Goal: Information Seeking & Learning: Learn about a topic

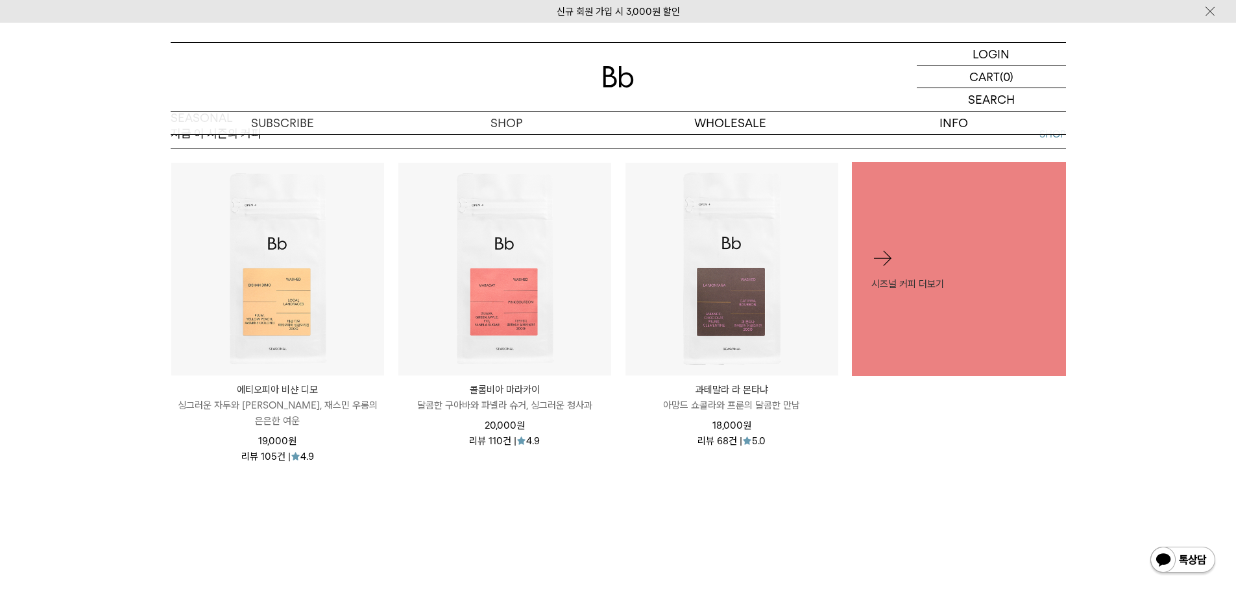
scroll to position [649, 0]
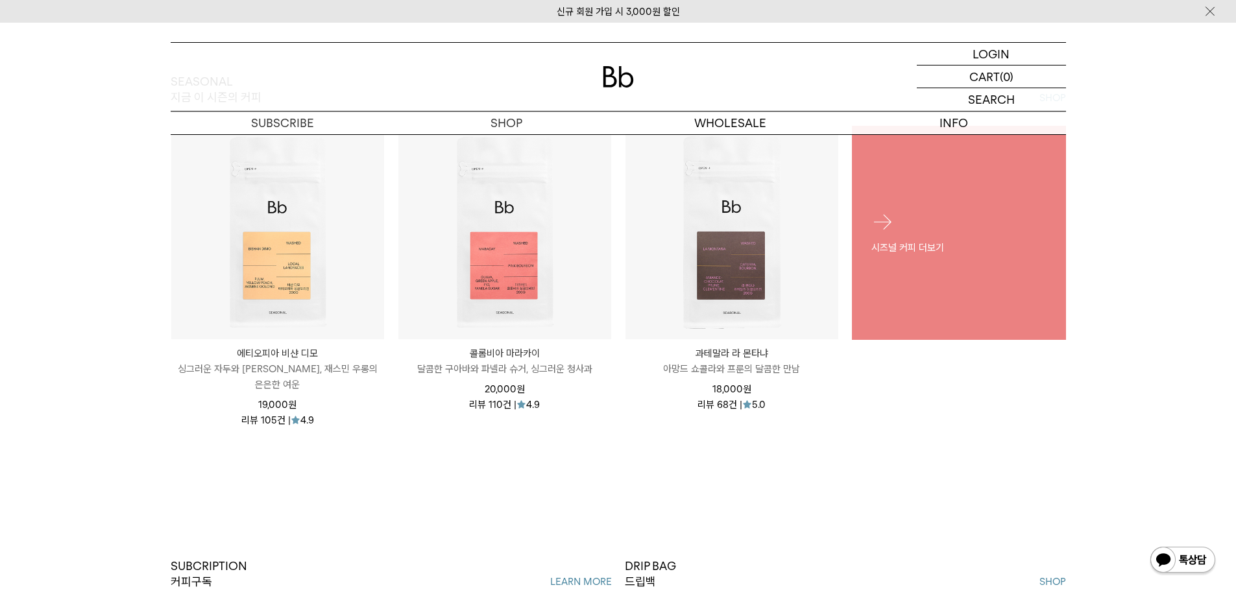
click at [894, 300] on link "시즈널 커피 더보기" at bounding box center [959, 233] width 214 height 214
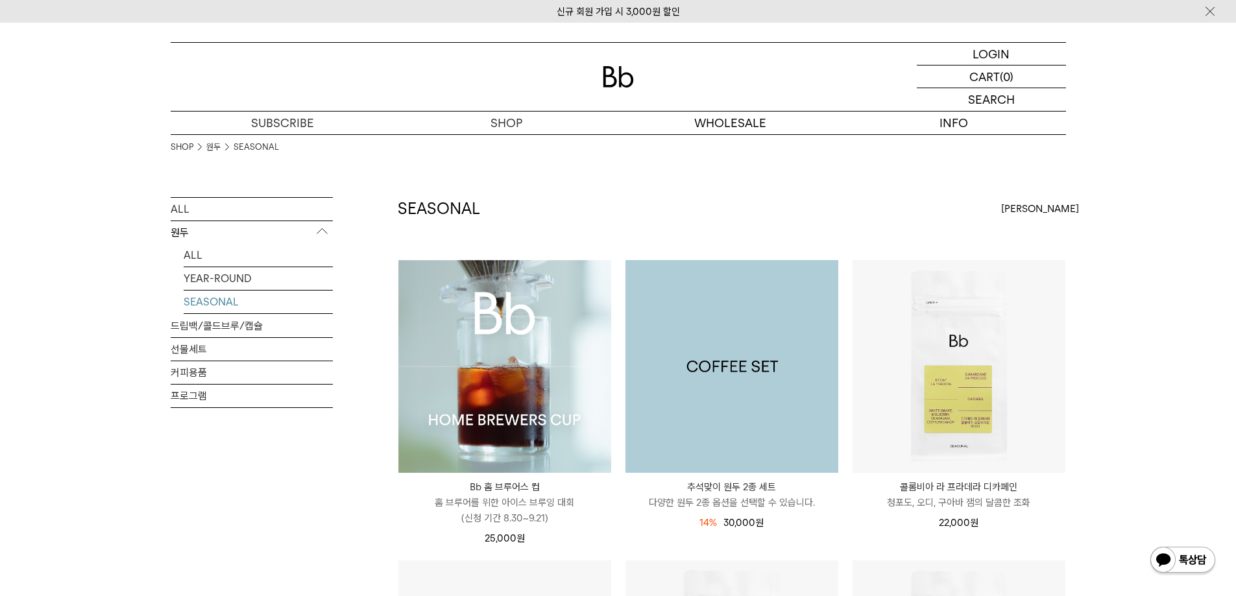
click at [755, 373] on img at bounding box center [732, 366] width 213 height 213
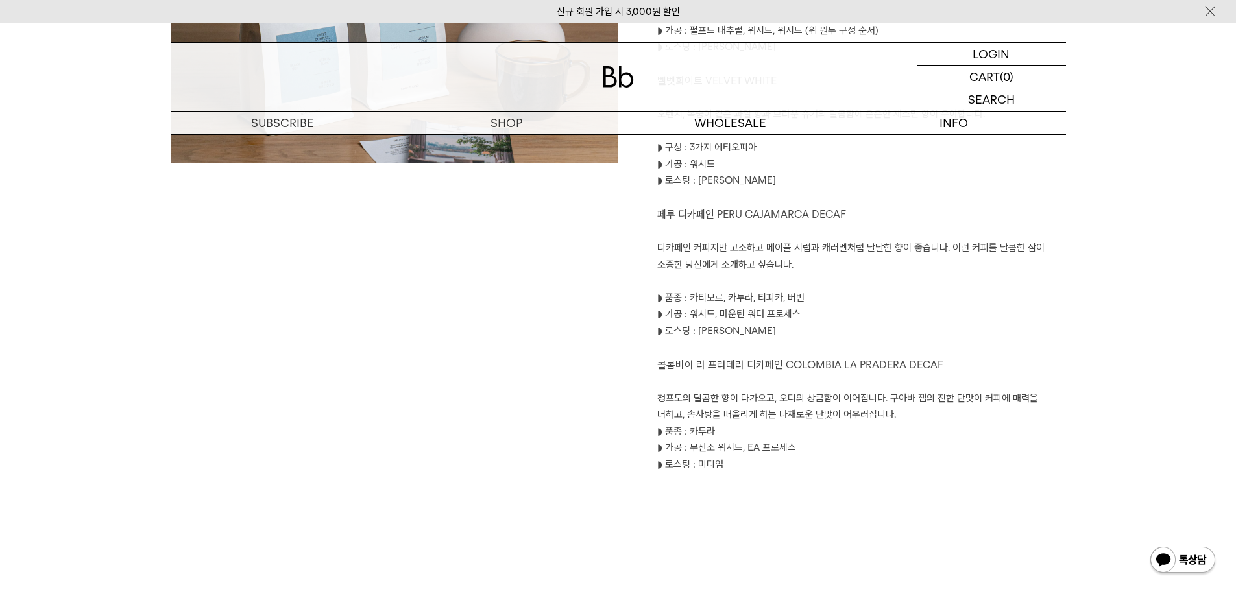
scroll to position [865, 0]
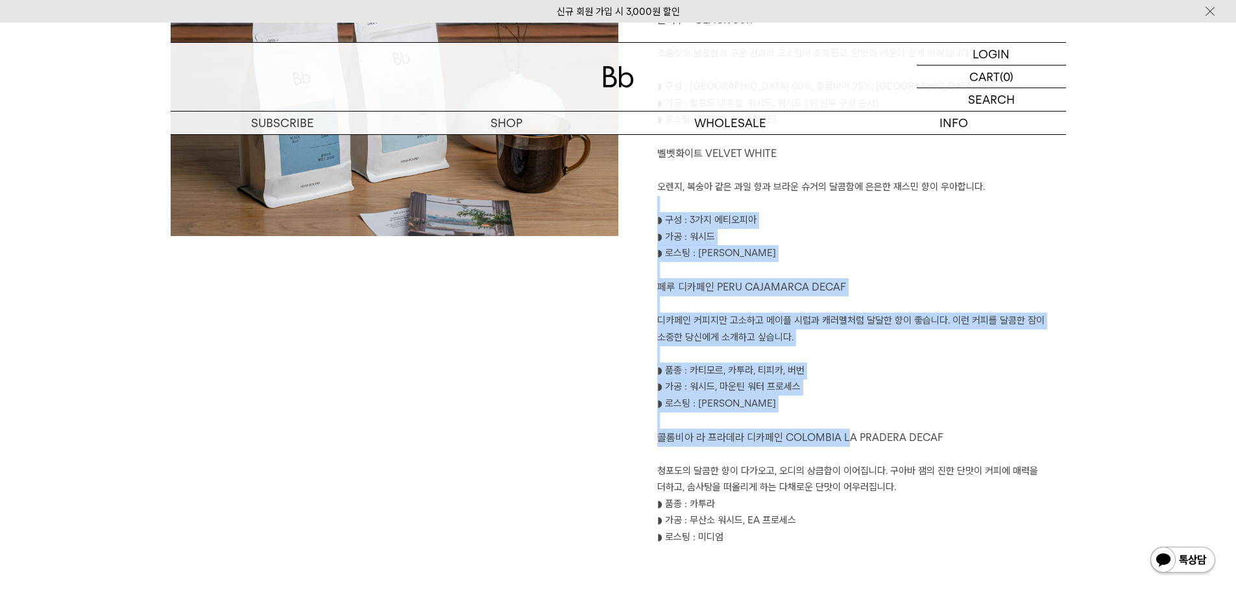
drag, startPoint x: 687, startPoint y: 200, endPoint x: 852, endPoint y: 444, distance: 294.8
click at [852, 444] on div "커피가 전하는 다채로운 기분을 경험해 보세요 블랙수트 BLACK SUIT 초콜릿의 달콤함과 구운 견과의 고소함이 조화롭고, 단맛의 여운이 길게…" at bounding box center [842, 250] width 448 height 625
click at [852, 444] on p "콜롬비아 라 프라데라 디카페인 COLOMBIA LA PRADERA DECAF" at bounding box center [861, 446] width 409 height 34
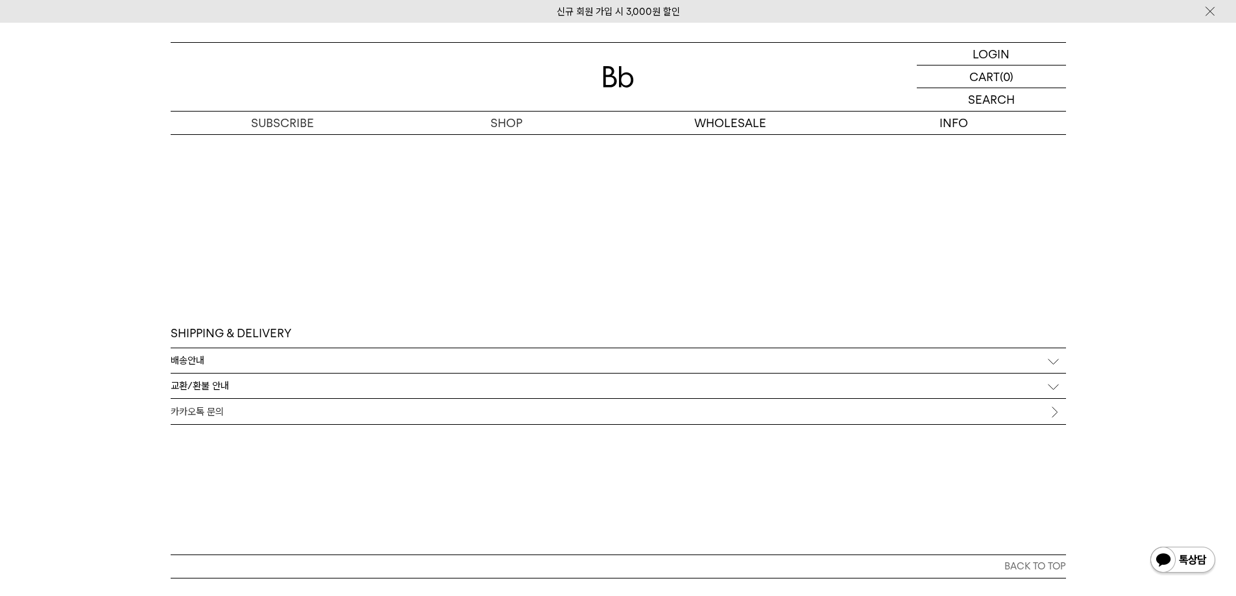
scroll to position [2674, 0]
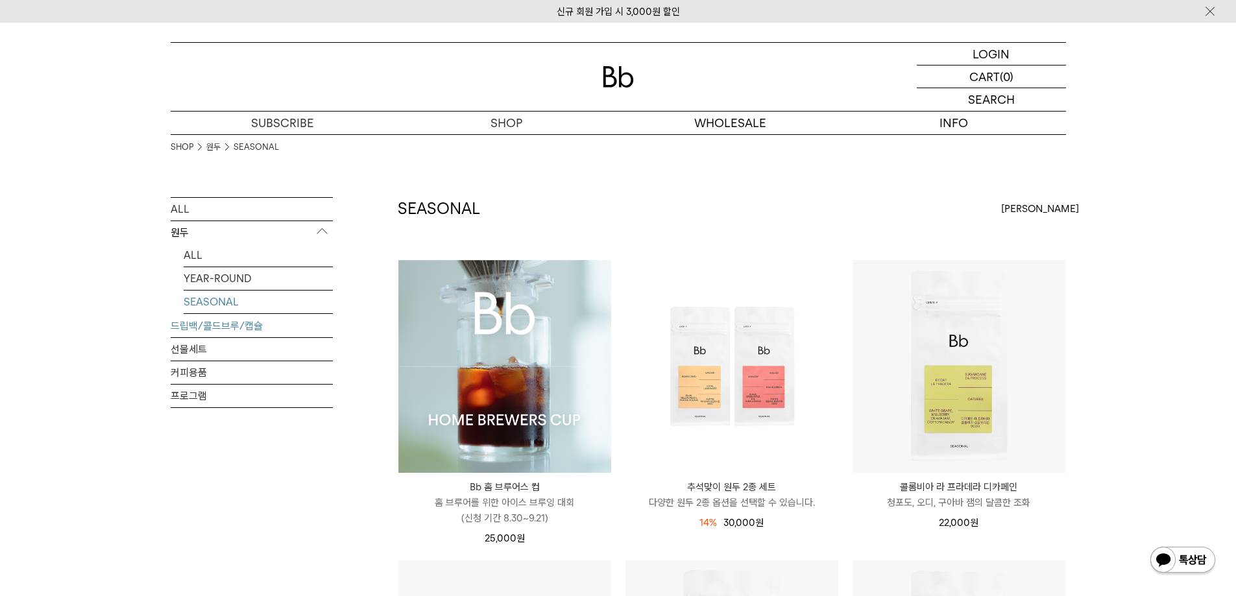
click at [219, 330] on link "드립백/콜드브루/캡슐" at bounding box center [252, 326] width 162 height 23
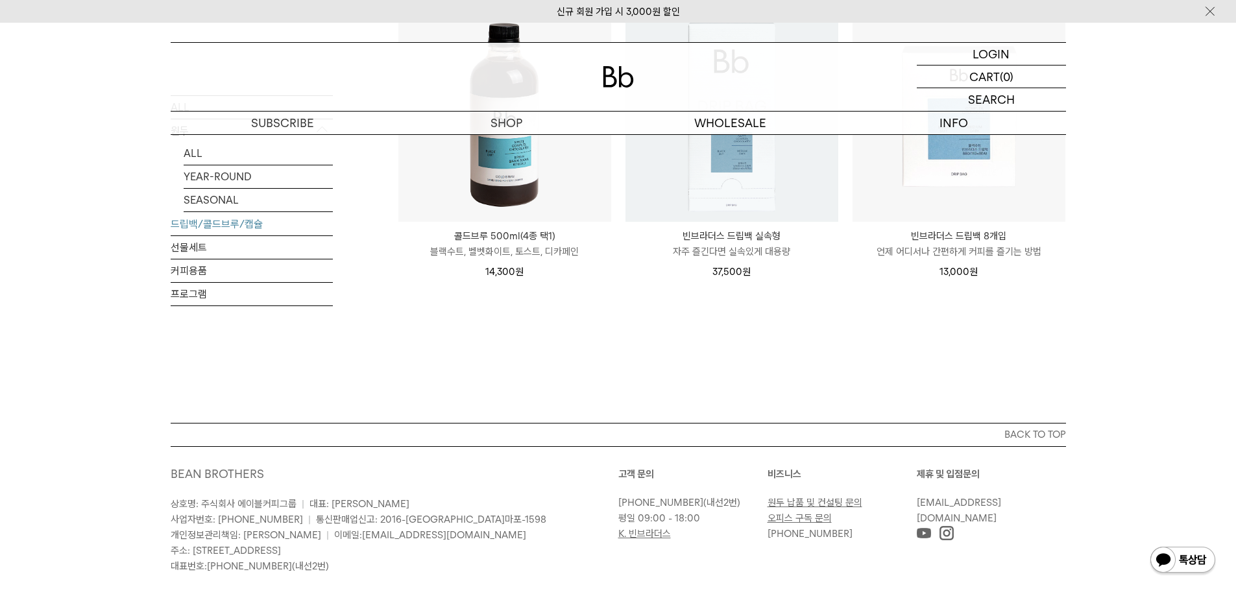
scroll to position [865, 0]
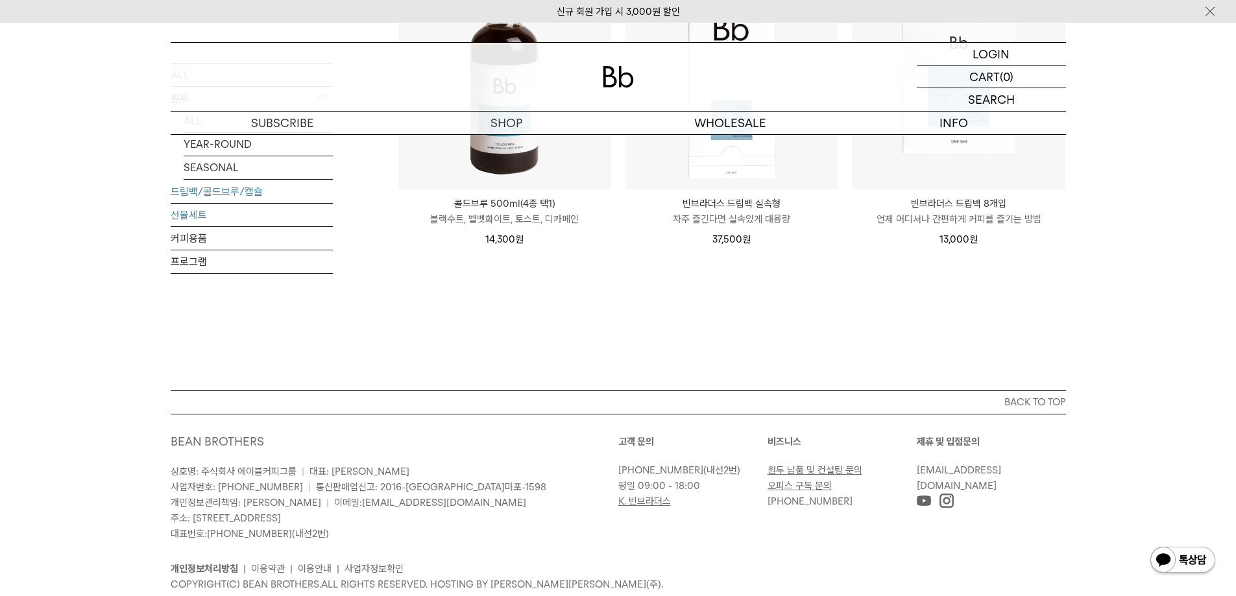
click at [238, 204] on link "선물세트" at bounding box center [252, 215] width 162 height 23
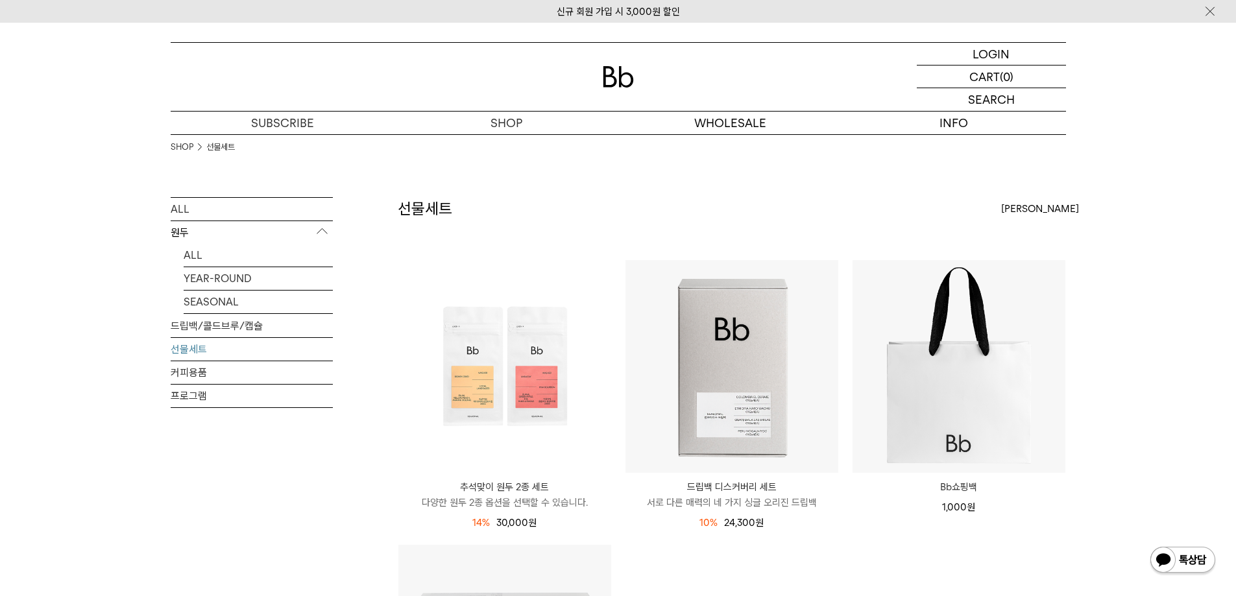
scroll to position [216, 0]
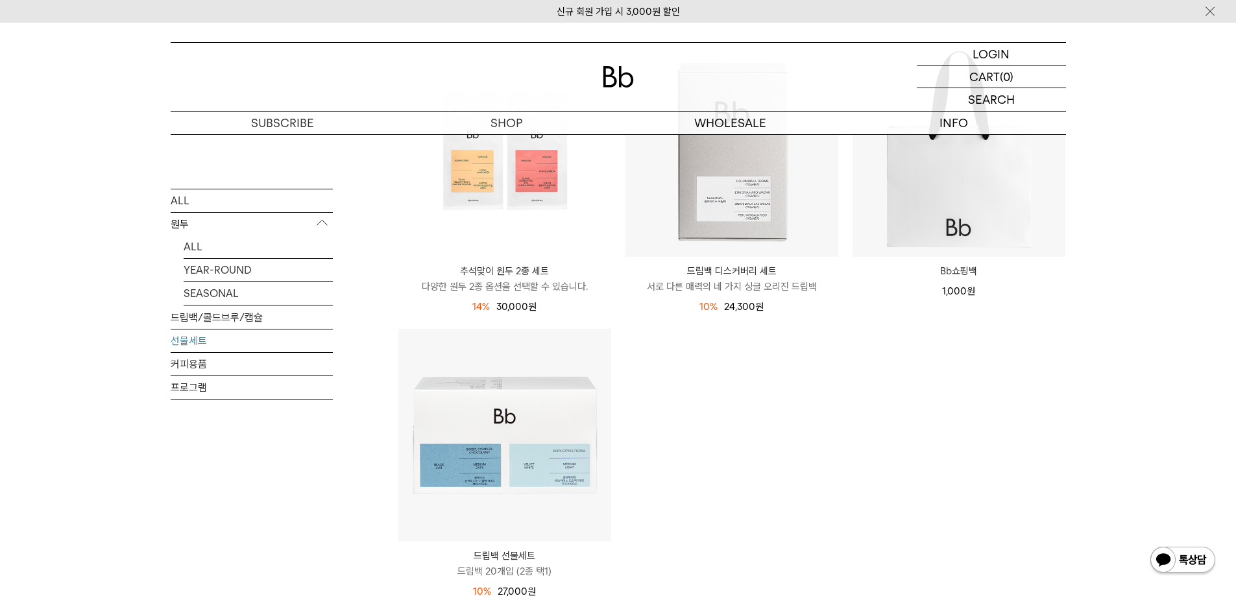
click at [210, 337] on link "선물세트" at bounding box center [252, 340] width 162 height 23
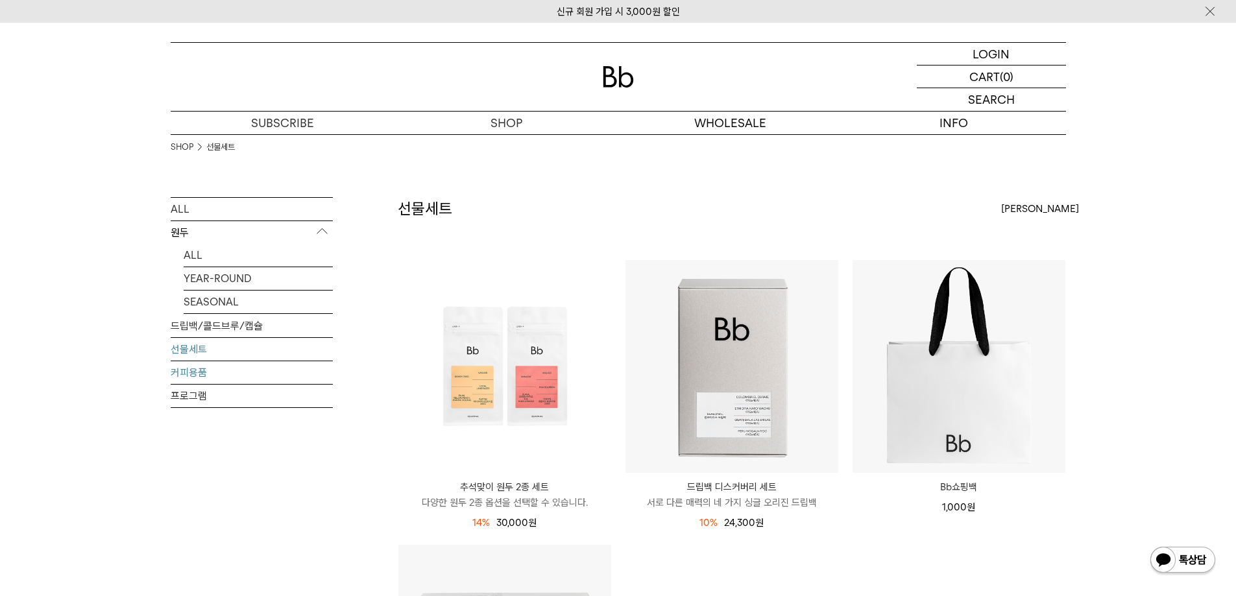
click at [196, 378] on link "커피용품" at bounding box center [252, 372] width 162 height 23
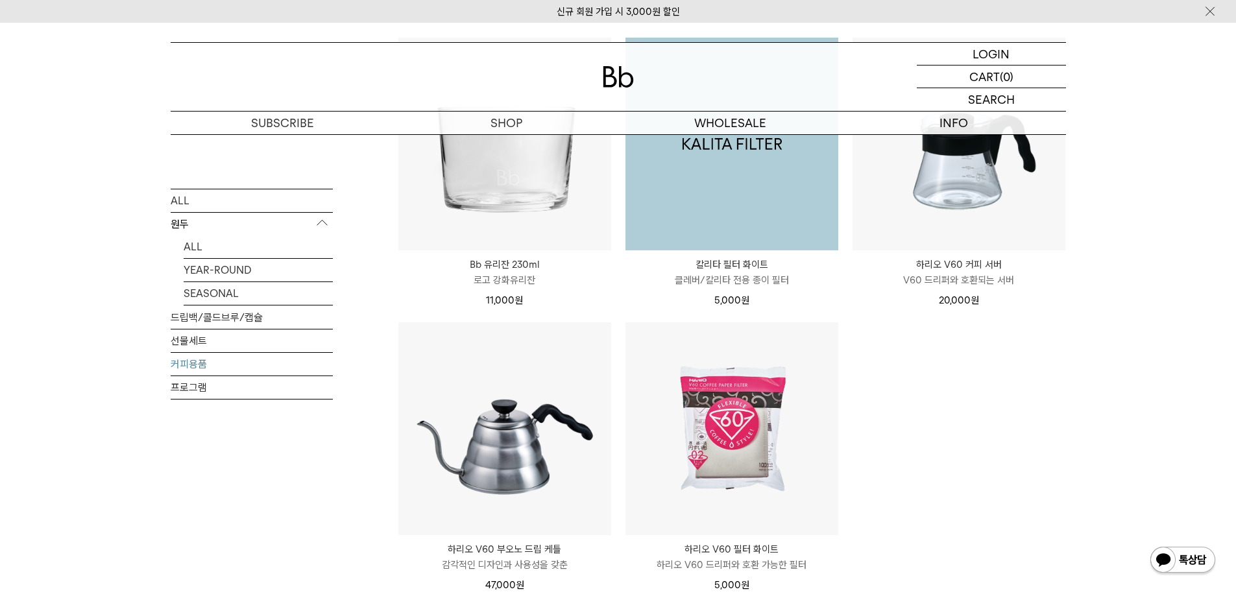
scroll to position [433, 0]
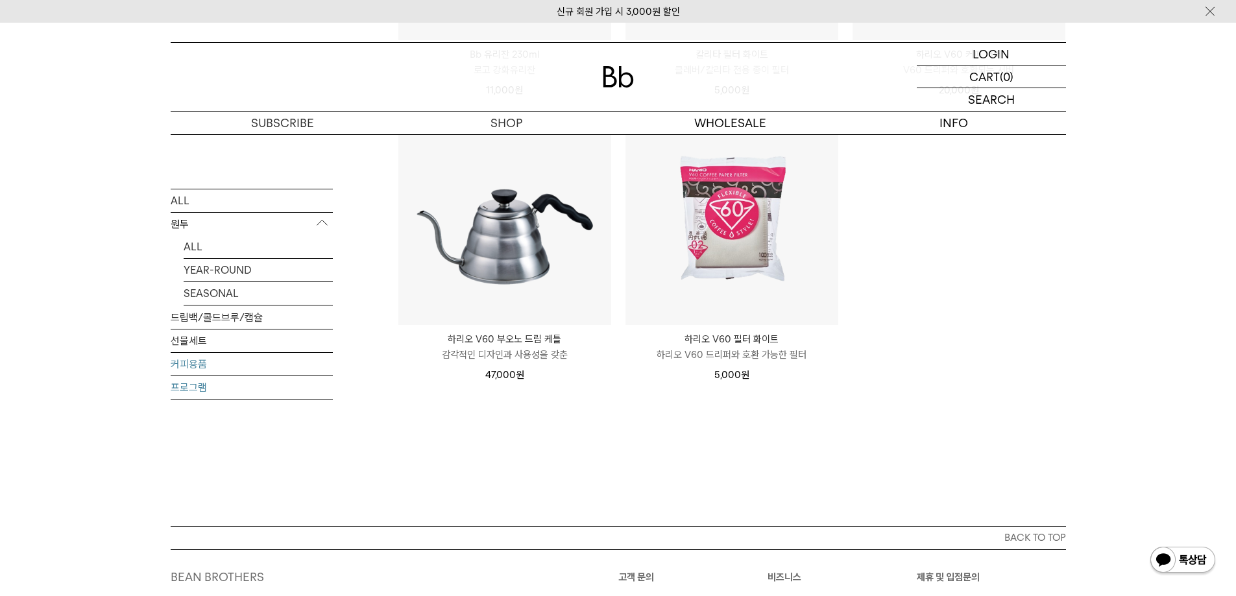
click at [273, 395] on link "프로그램" at bounding box center [252, 387] width 162 height 23
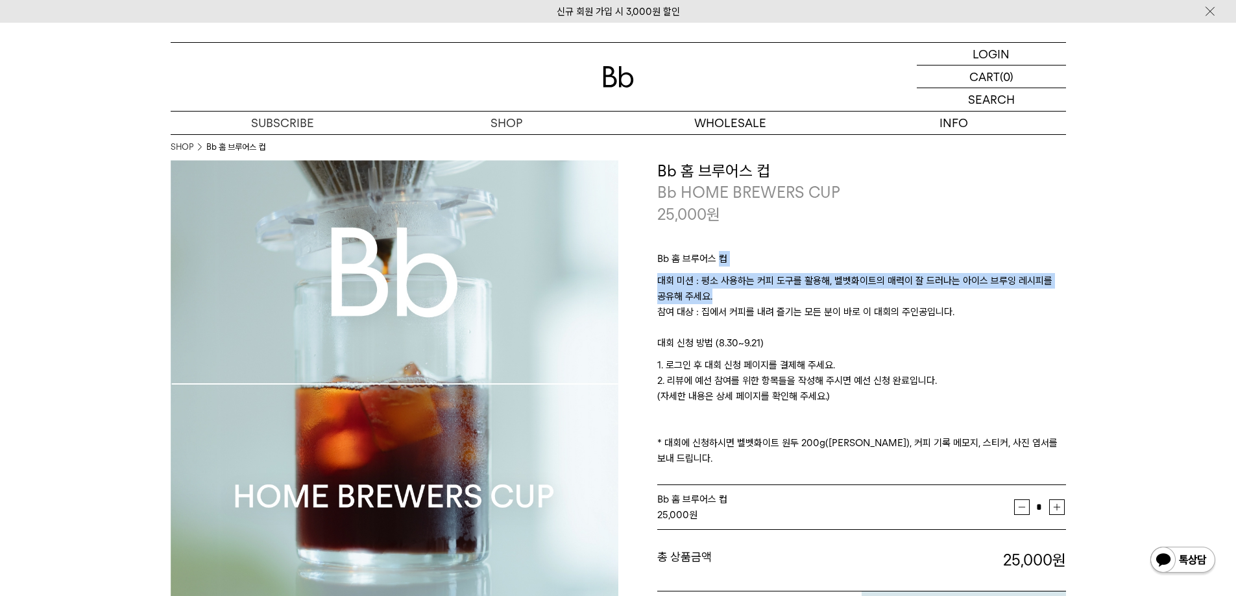
drag, startPoint x: 720, startPoint y: 227, endPoint x: 896, endPoint y: 295, distance: 189.2
click at [896, 295] on div "Bb 홈 브루어스 컵 대회 미션 : 평소 사용하는 커피 도구를 활용해, 벨벳화이트의 매력이 잘 드러나는 아이스 브루잉 레시피를 공유해 주세요.…" at bounding box center [861, 355] width 409 height 261
click at [896, 295] on p "대회 미션 : 평소 사용하는 커피 도구를 활용해, 벨벳화이트의 매력이 잘 드러나는 아이스 브루잉 레시피를 공유해 주세요. 참여 대상 : 집에서…" at bounding box center [861, 304] width 409 height 62
drag, startPoint x: 755, startPoint y: 288, endPoint x: 795, endPoint y: 298, distance: 40.9
click at [795, 298] on p "대회 미션 : 평소 사용하는 커피 도구를 활용해, 벨벳화이트의 매력이 잘 드러나는 아이스 브루잉 레시피를 공유해 주세요. 참여 대상 : 집에서…" at bounding box center [861, 304] width 409 height 62
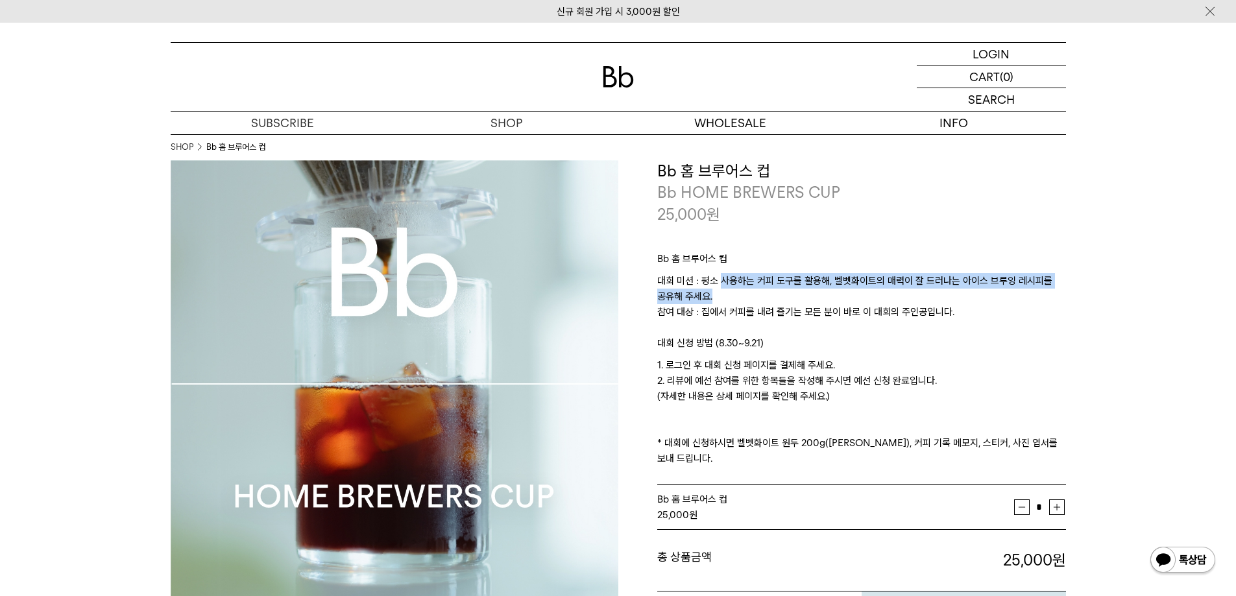
click at [795, 298] on p "대회 미션 : 평소 사용하는 커피 도구를 활용해, 벨벳화이트의 매력이 잘 드러나는 아이스 브루잉 레시피를 공유해 주세요. 참여 대상 : 집에서…" at bounding box center [861, 304] width 409 height 62
drag, startPoint x: 757, startPoint y: 298, endPoint x: 842, endPoint y: 395, distance: 129.7
click at [842, 395] on div "Bb 홈 브루어스 컵 대회 미션 : 평소 사용하는 커피 도구를 활용해, 벨벳화이트의 매력이 잘 드러나는 아이스 브루잉 레시피를 공유해 주세요.…" at bounding box center [861, 355] width 409 height 261
click at [842, 395] on p "1. 로그인 후 대회 신청 페이지를 결제해 주세요. 2. 리뷰에 예선 참여를 위한 항목들을 작성해 주시면 예선 신청 완료입니다. (자세한 내용…" at bounding box center [861, 412] width 409 height 109
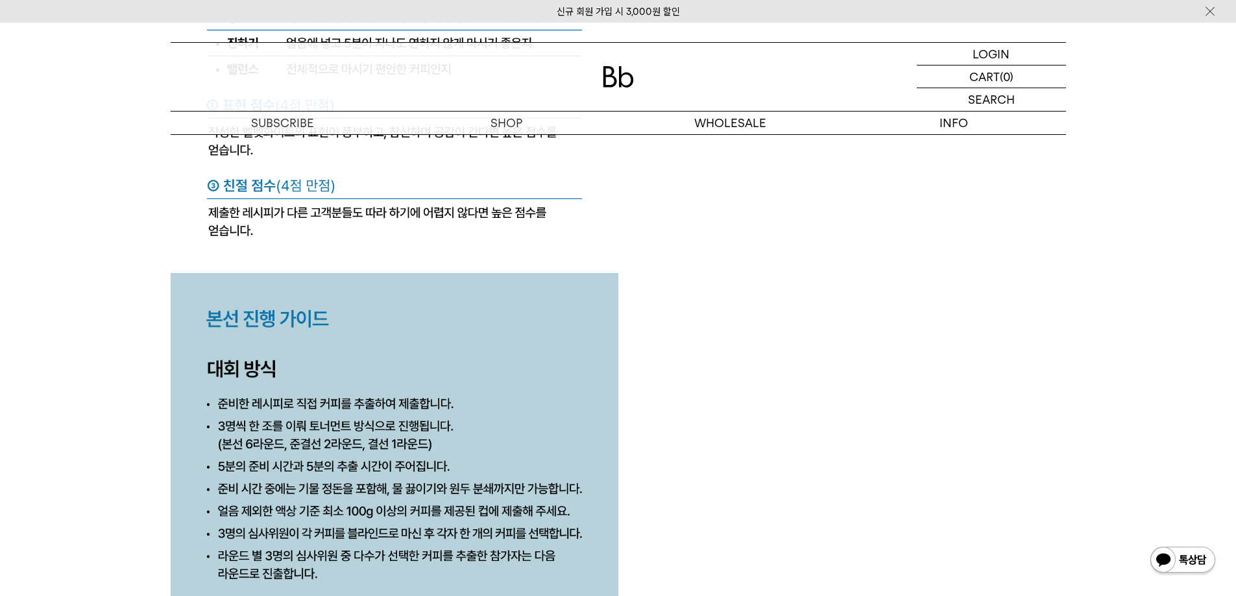
scroll to position [6490, 0]
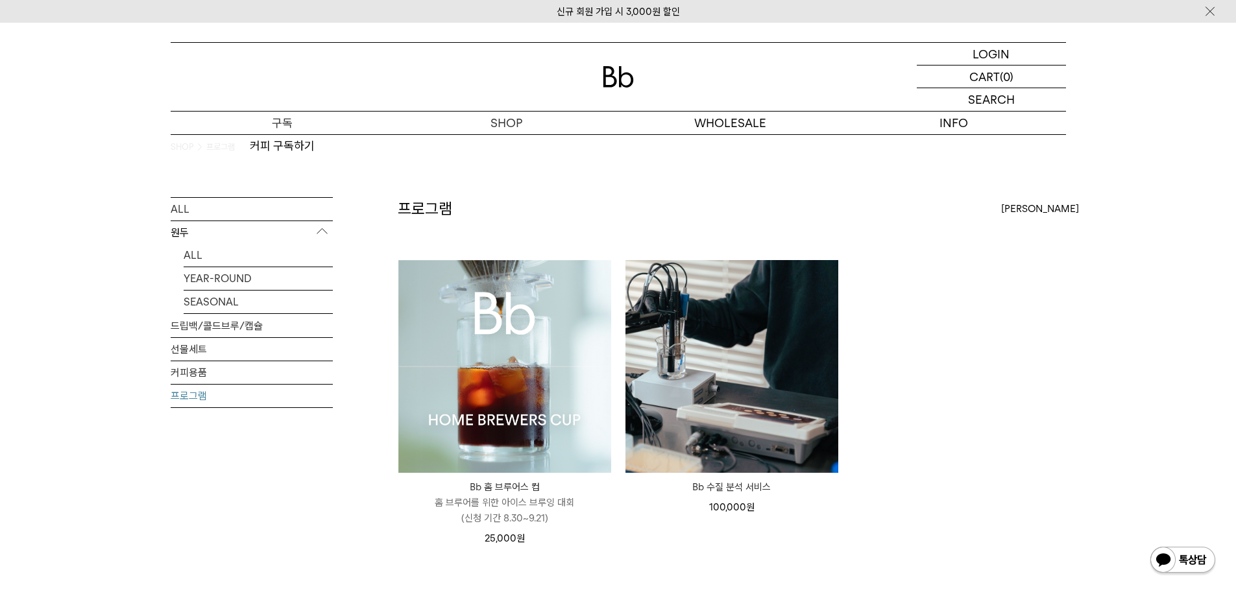
click at [344, 112] on p "구독" at bounding box center [283, 123] width 224 height 23
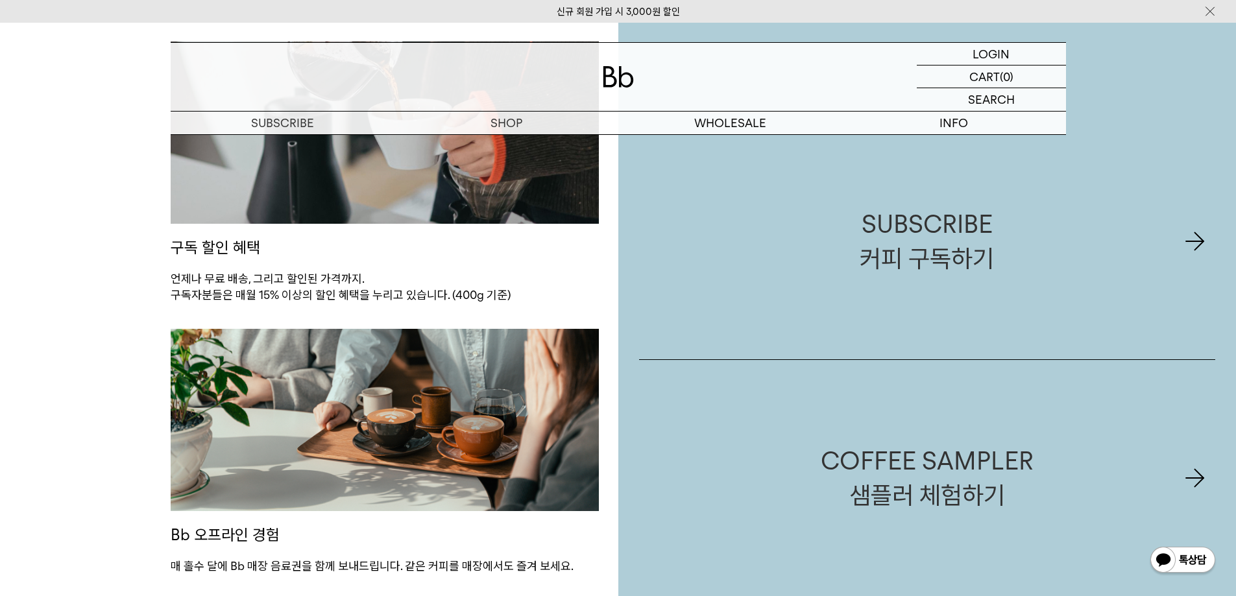
scroll to position [3198, 0]
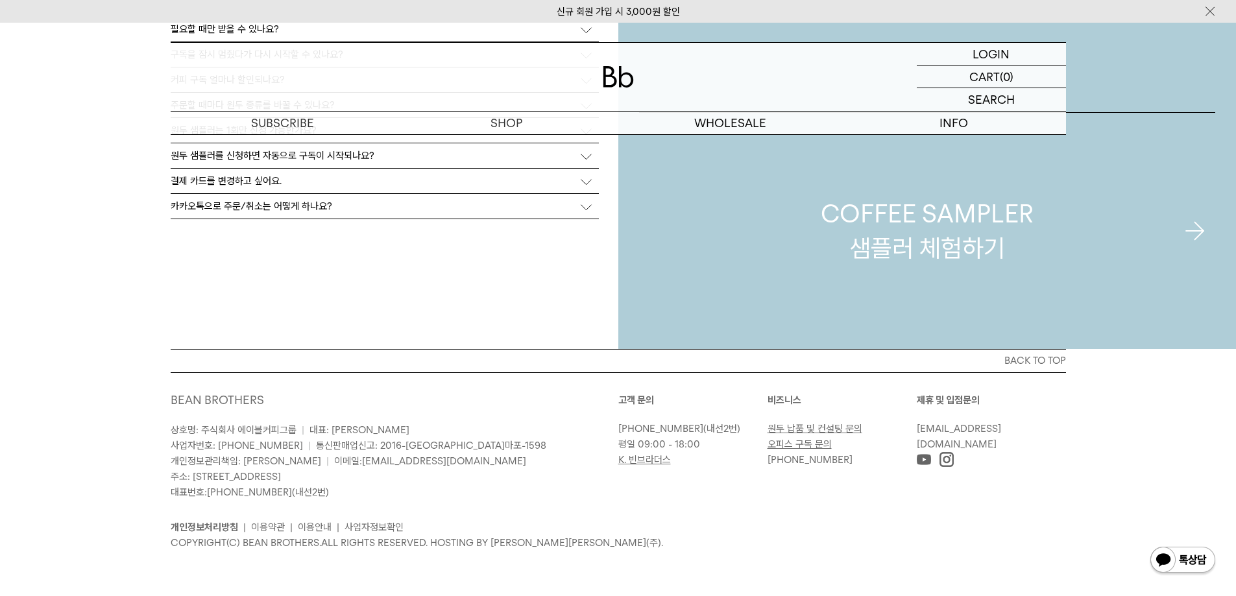
click at [827, 269] on link "COFFEE SAMPLER 샘플러 체험하기" at bounding box center [927, 231] width 577 height 237
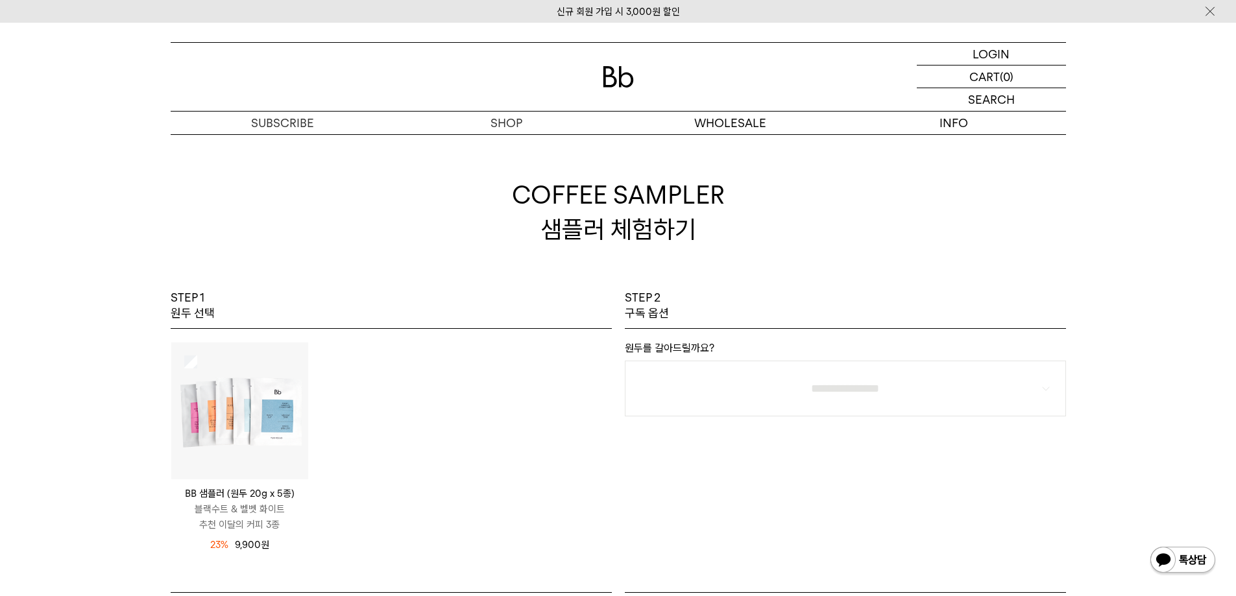
click at [261, 445] on img at bounding box center [239, 411] width 137 height 137
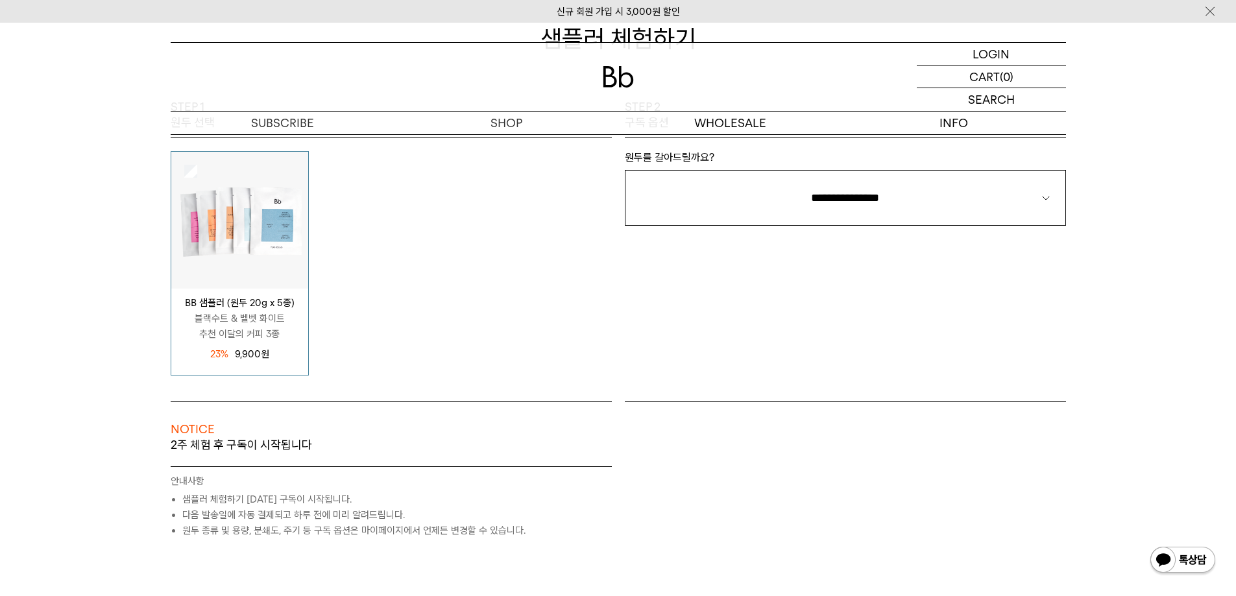
scroll to position [216, 0]
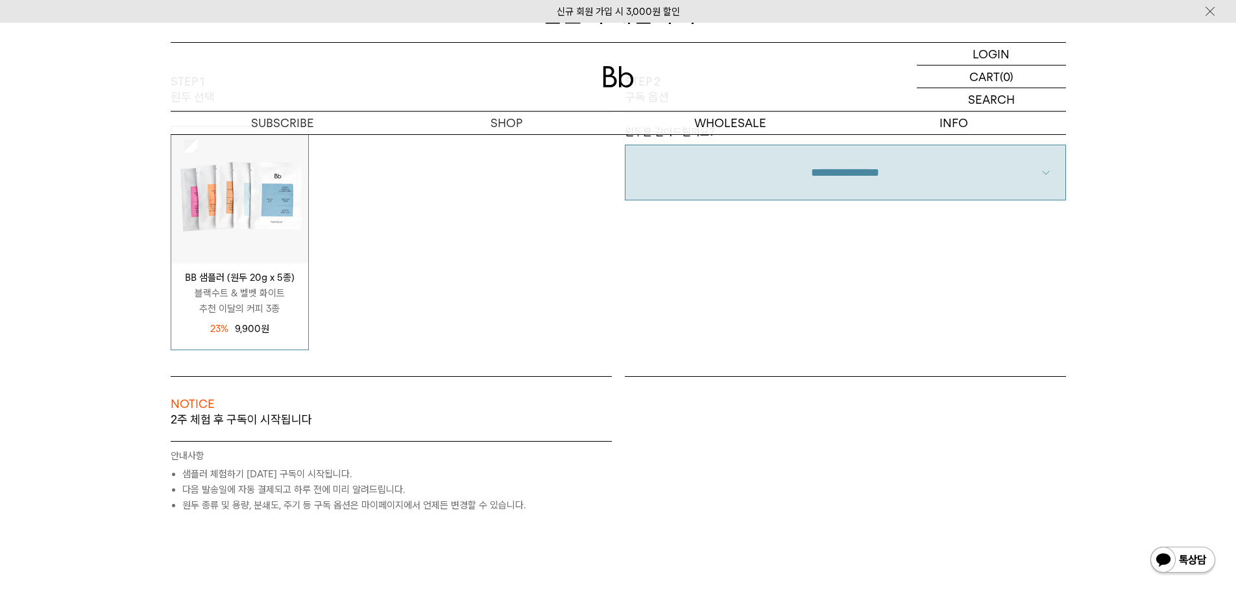
click at [776, 198] on select "**********" at bounding box center [845, 173] width 441 height 56
select select "**"
click at [625, 145] on select "**********" at bounding box center [845, 173] width 441 height 56
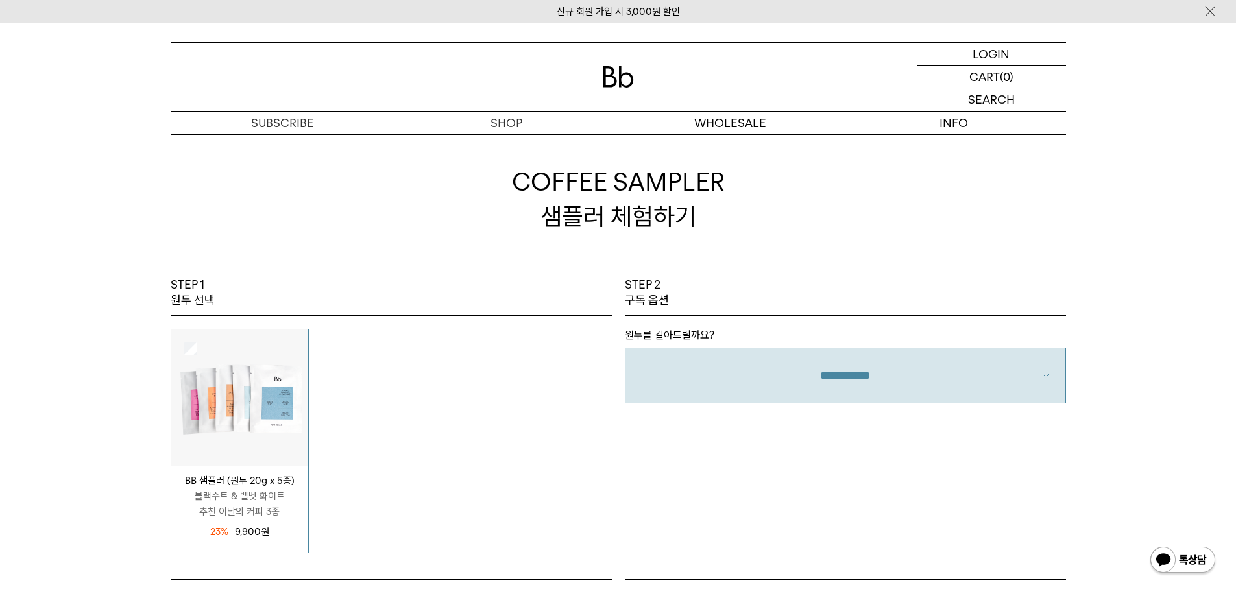
scroll to position [0, 0]
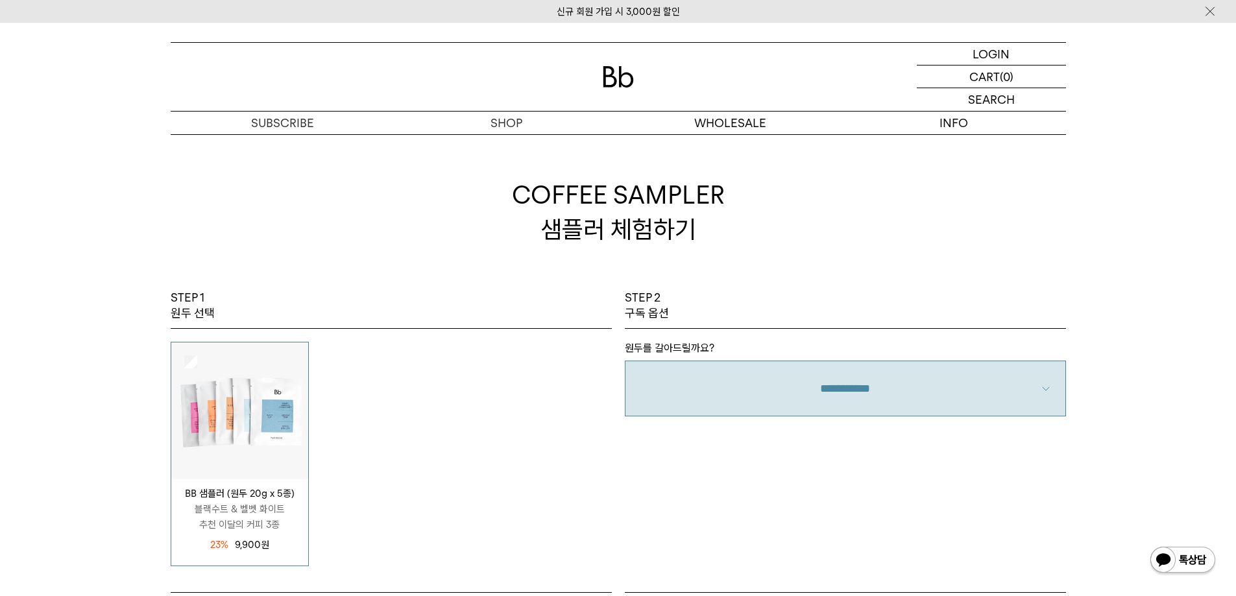
click at [0, 0] on p "숍" at bounding box center [0, 0] width 0 height 0
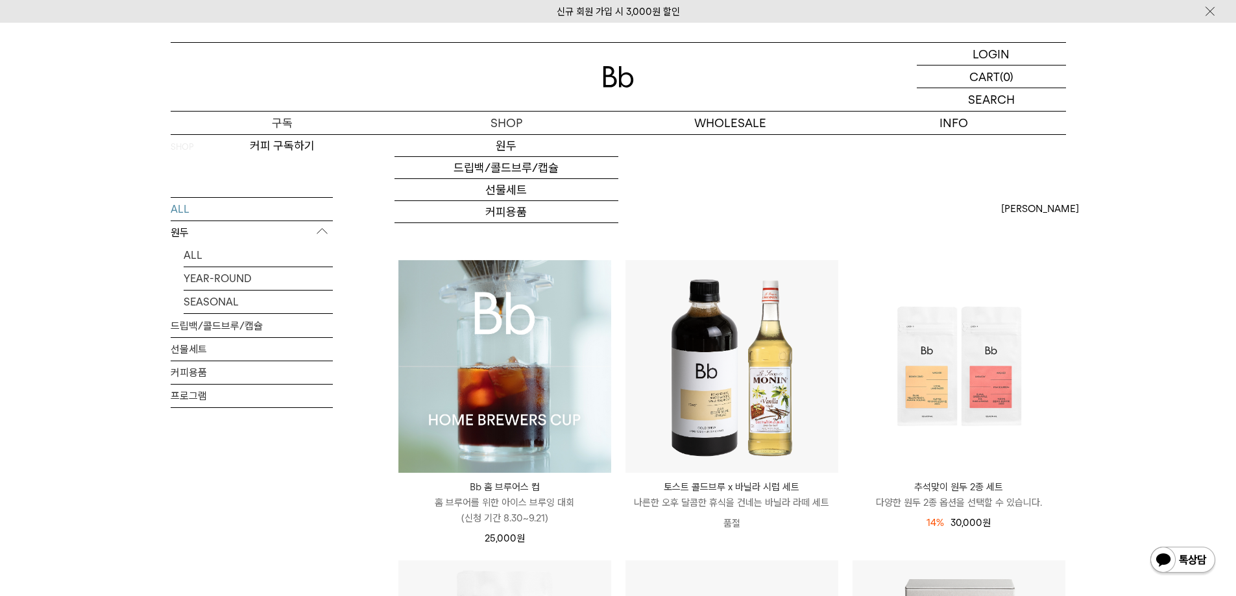
click at [333, 112] on p "구독" at bounding box center [283, 123] width 224 height 23
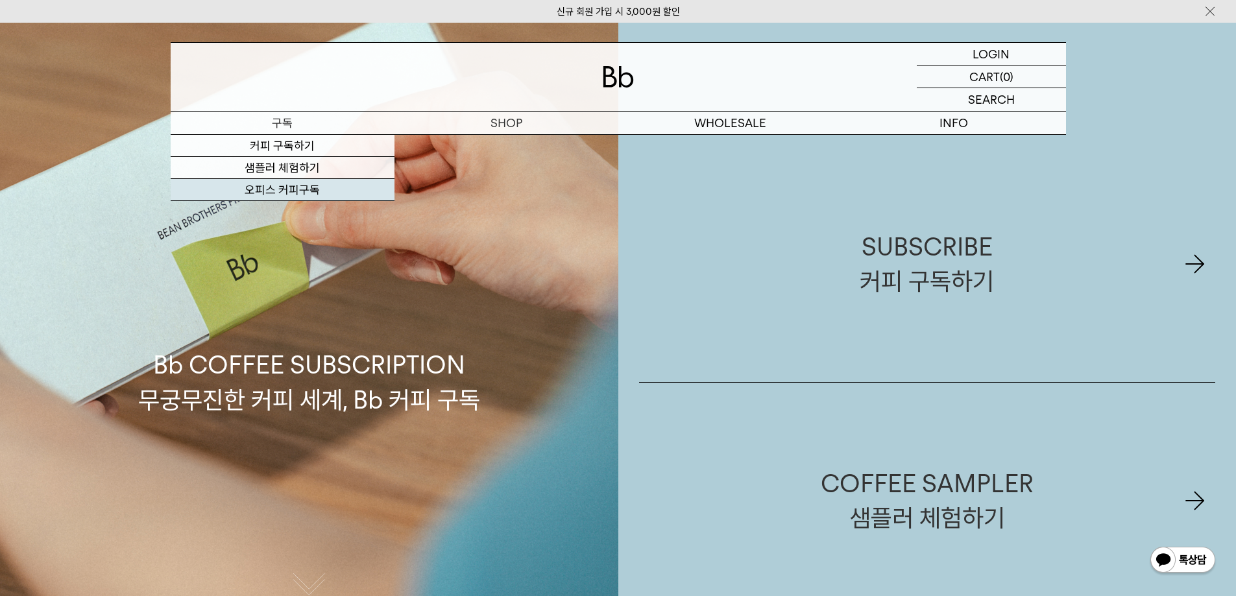
click at [278, 193] on link "오피스 커피구독" at bounding box center [283, 190] width 224 height 22
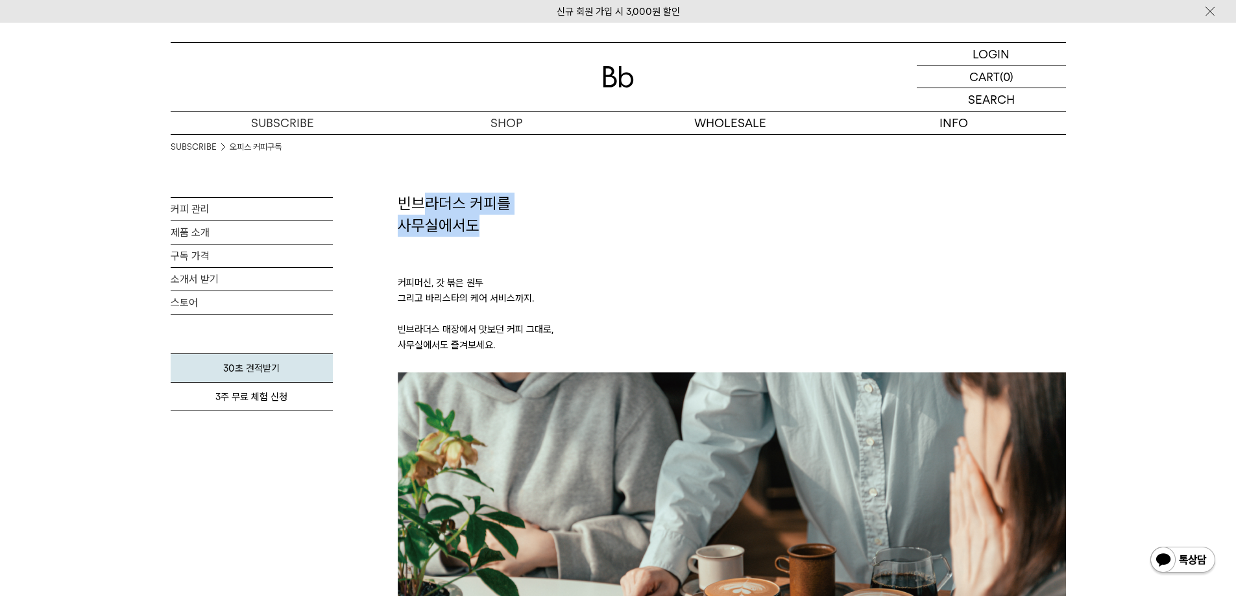
drag, startPoint x: 428, startPoint y: 190, endPoint x: 480, endPoint y: 232, distance: 66.9
click at [480, 233] on h2 "빈브라더스 커피를 사무실에서도" at bounding box center [732, 214] width 668 height 43
drag, startPoint x: 489, startPoint y: 229, endPoint x: 569, endPoint y: 299, distance: 105.3
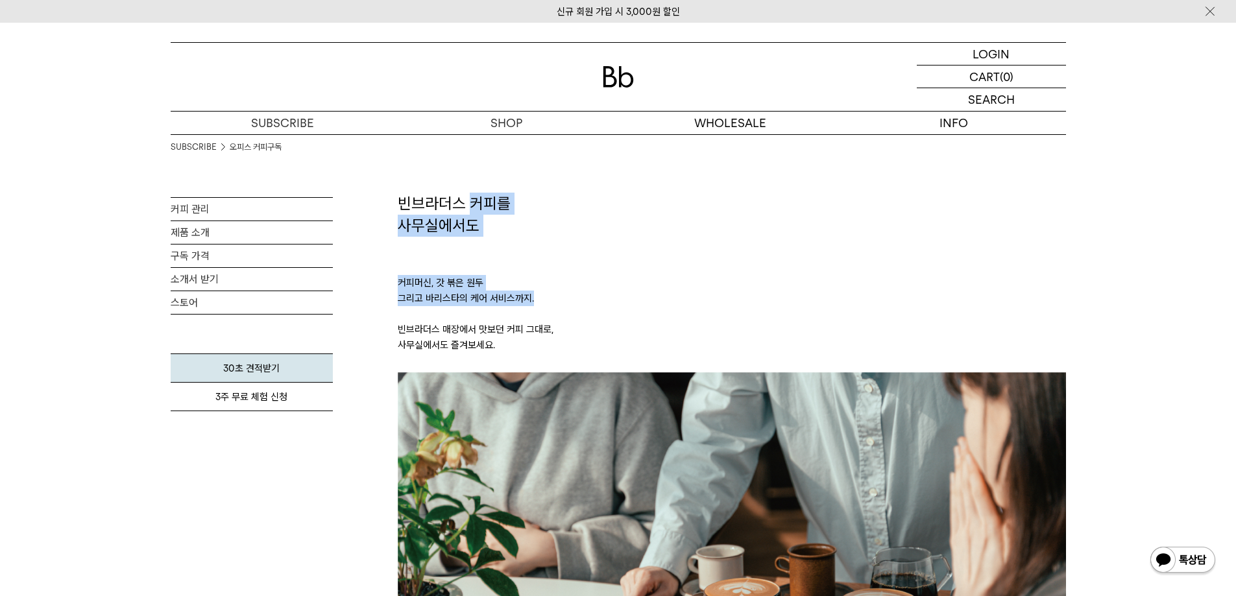
click at [569, 299] on p "커피머신, 갓 볶은 원두 그리고 바리스타의 케어 서비스까지. 빈브라더스 매장에서 맛보던 커피 그대로, 사무실에서도 즐겨보세요." at bounding box center [732, 304] width 668 height 136
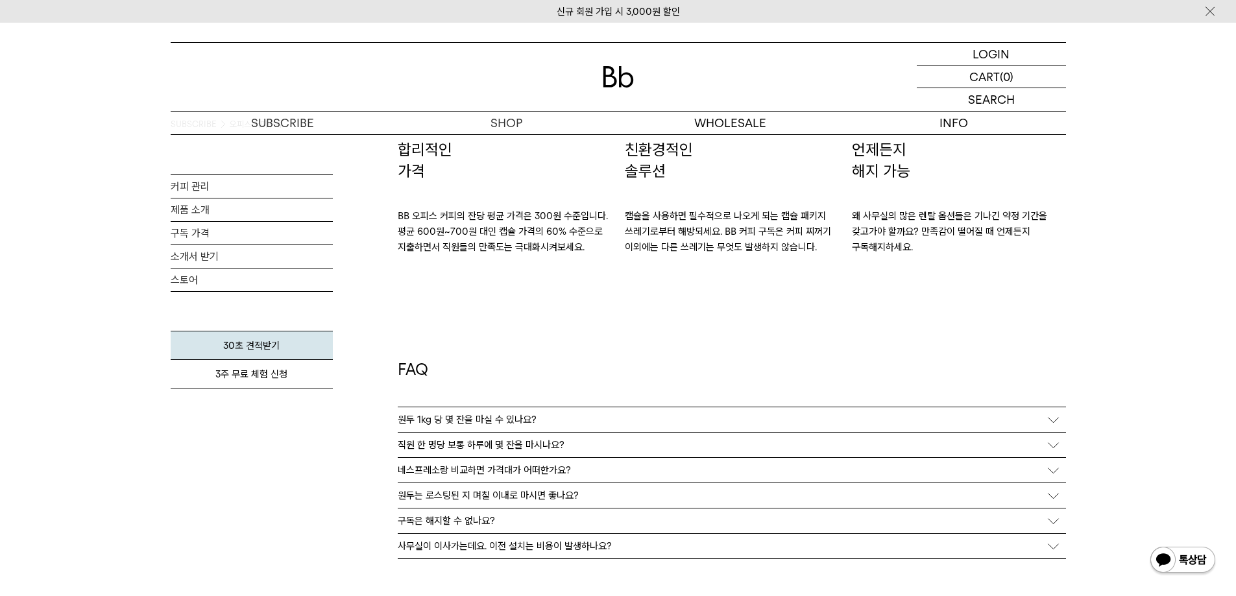
scroll to position [2380, 0]
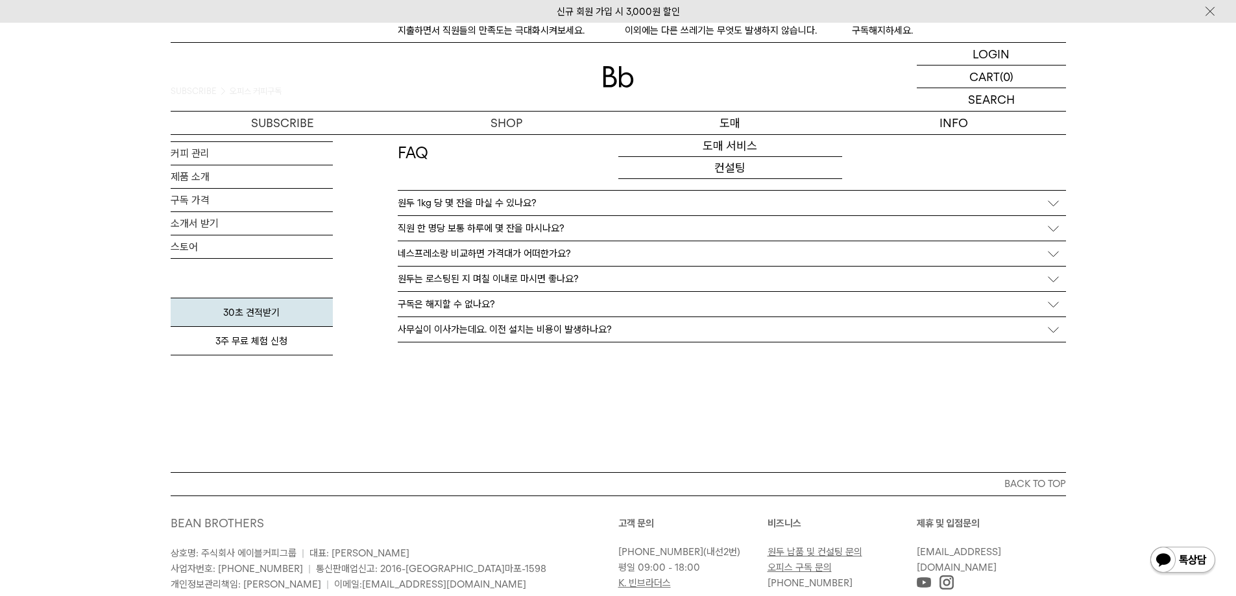
drag, startPoint x: 757, startPoint y: 117, endPoint x: 755, endPoint y: 123, distance: 6.8
click at [755, 123] on p "도매" at bounding box center [730, 123] width 224 height 23
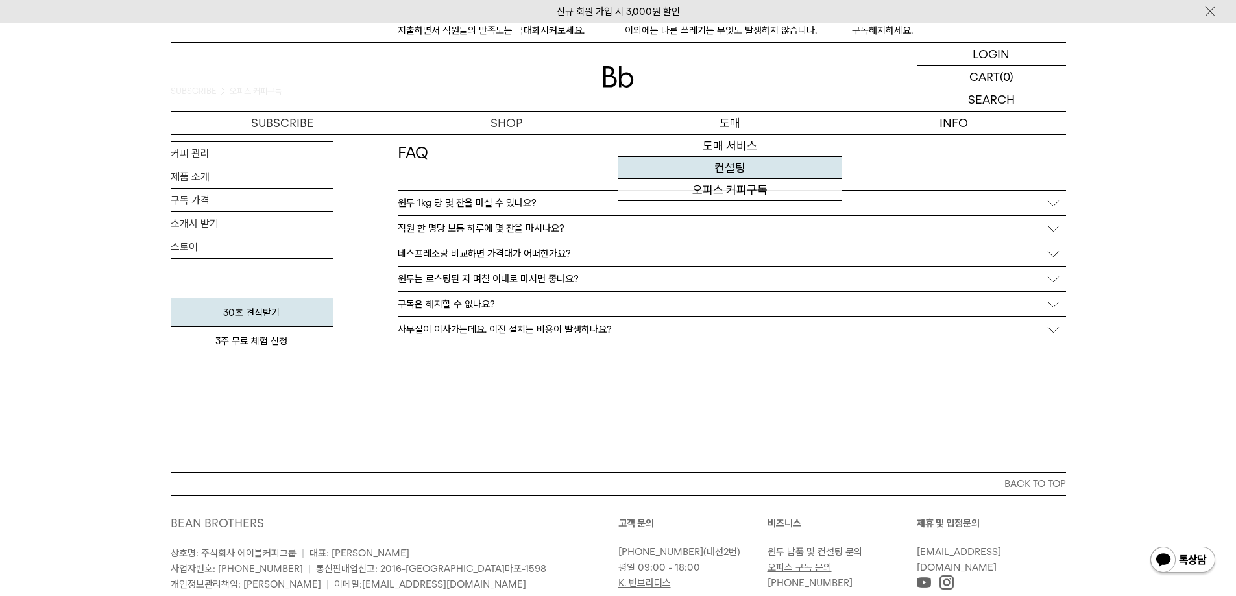
click at [728, 169] on link "컨설팅" at bounding box center [730, 168] width 224 height 22
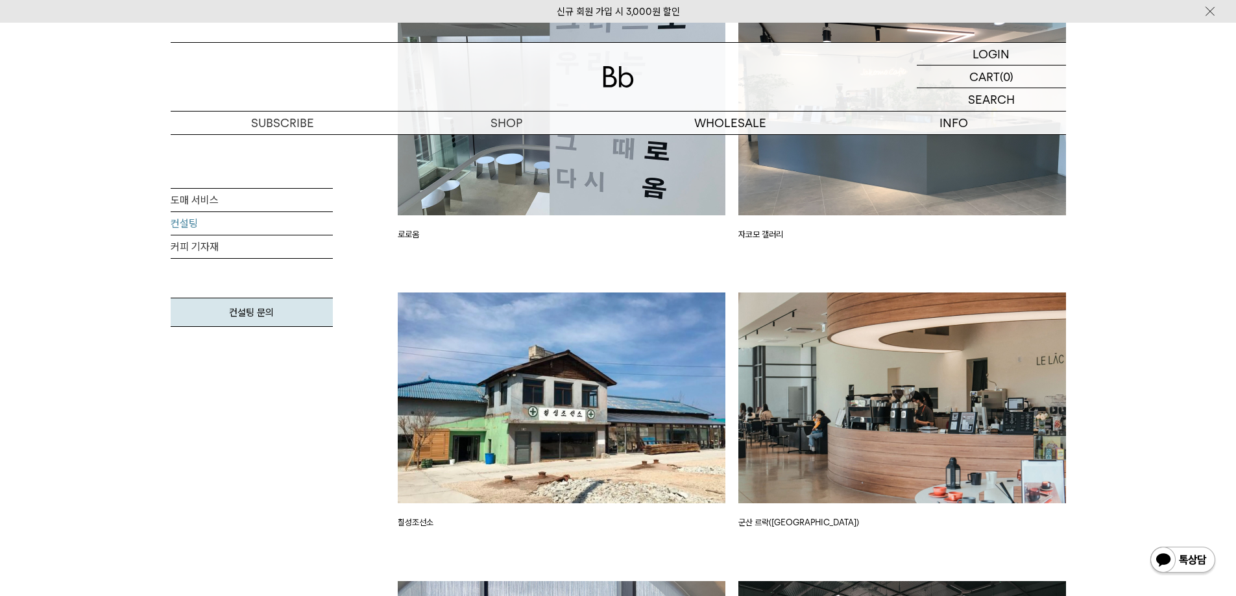
scroll to position [3542, 0]
